Goal: Obtain resource: Download file/media

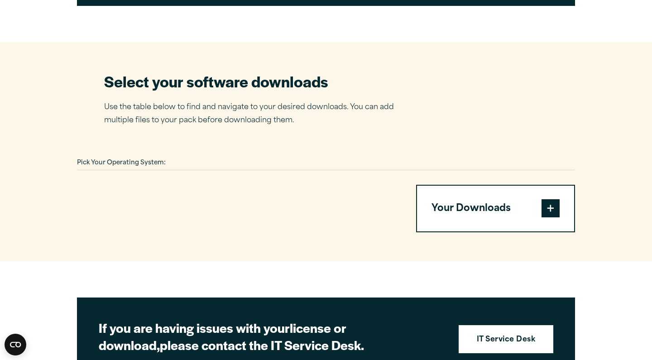
scroll to position [511, 0]
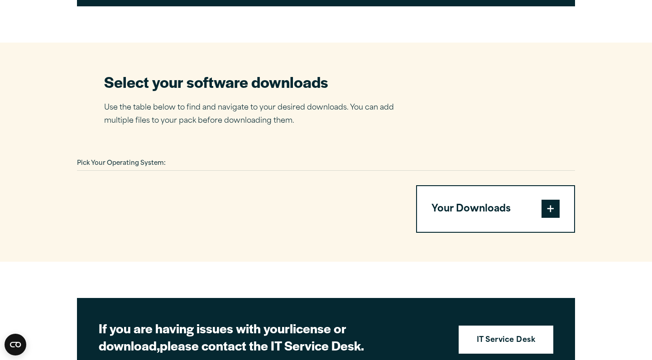
click at [512, 220] on button "Your Downloads" at bounding box center [495, 209] width 157 height 46
click at [552, 218] on span at bounding box center [550, 209] width 18 height 18
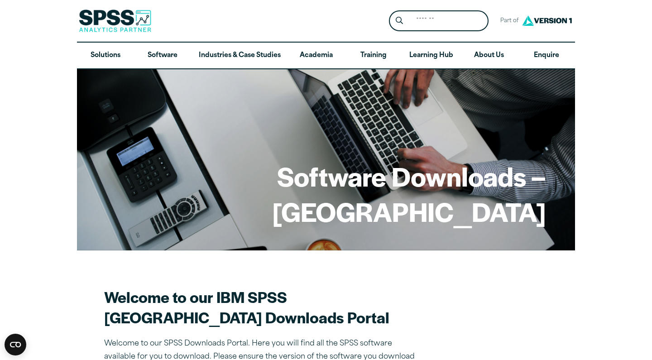
scroll to position [0, 0]
click at [166, 52] on link "Software" at bounding box center [162, 56] width 57 height 26
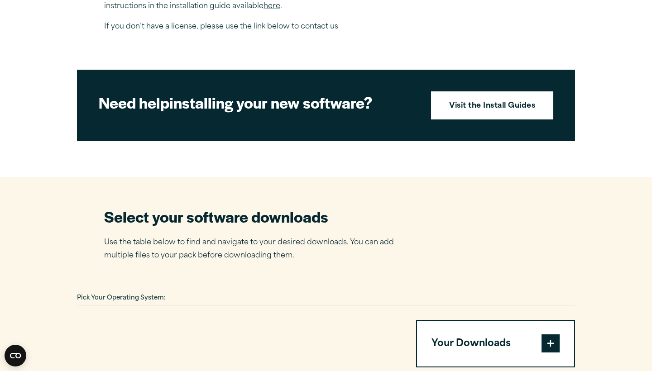
scroll to position [355, 0]
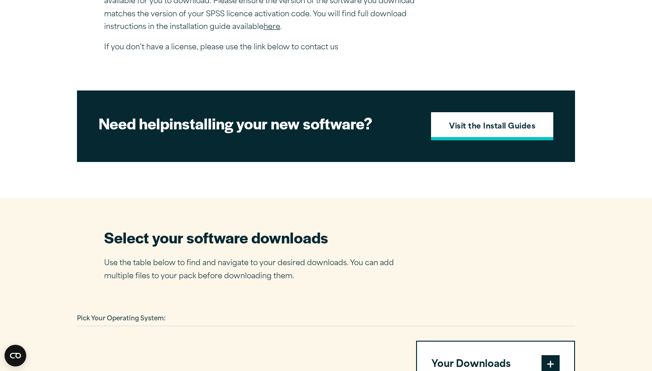
click at [510, 136] on link "Visit the Install Guides" at bounding box center [492, 126] width 122 height 28
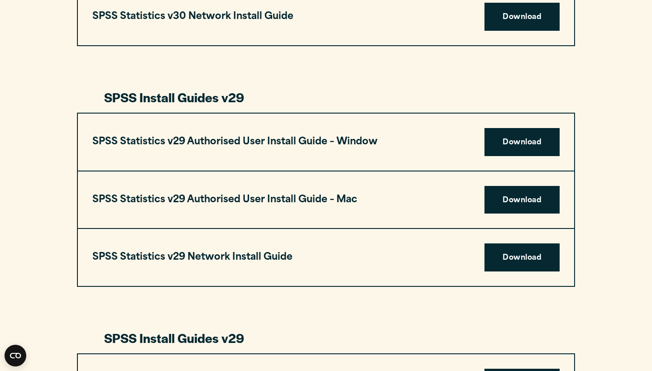
scroll to position [829, 0]
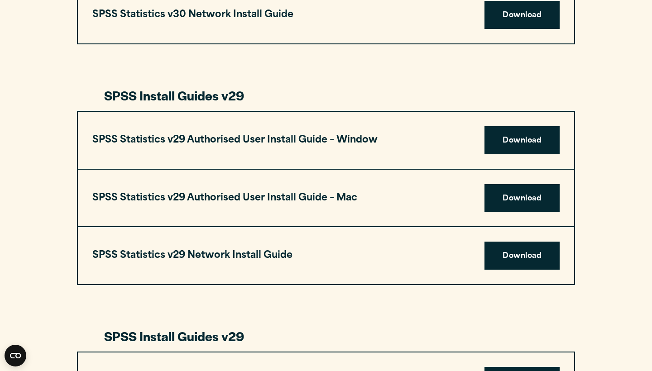
click at [337, 193] on h3 "SPSS Statistics v29 Authorised User Install Guide – Mac" at bounding box center [224, 198] width 265 height 17
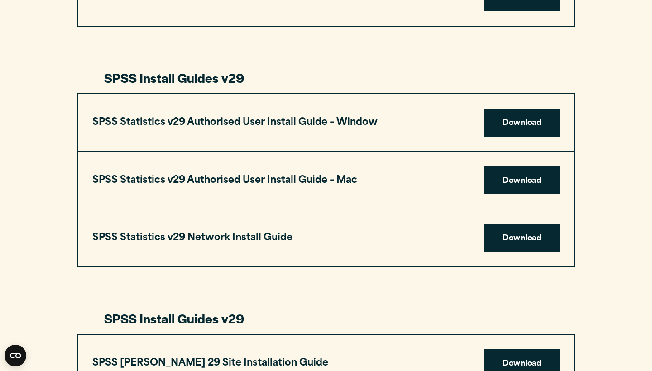
scroll to position [828, 0]
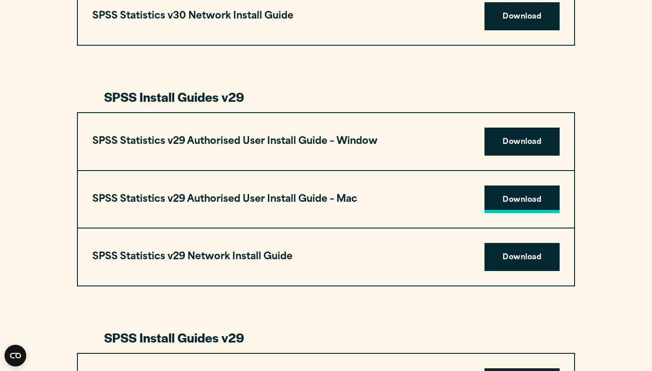
click at [530, 193] on link "Download" at bounding box center [521, 200] width 75 height 28
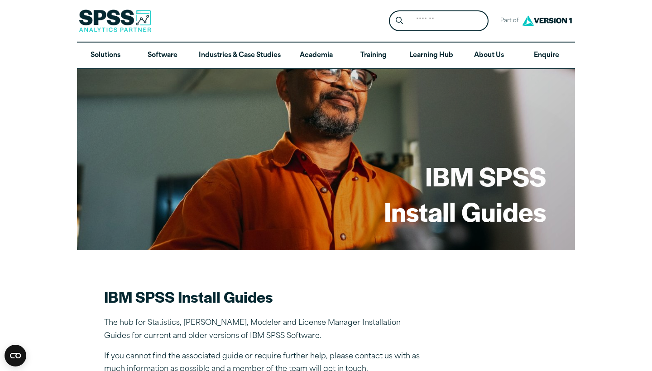
scroll to position [0, 0]
